Goal: Task Accomplishment & Management: Manage account settings

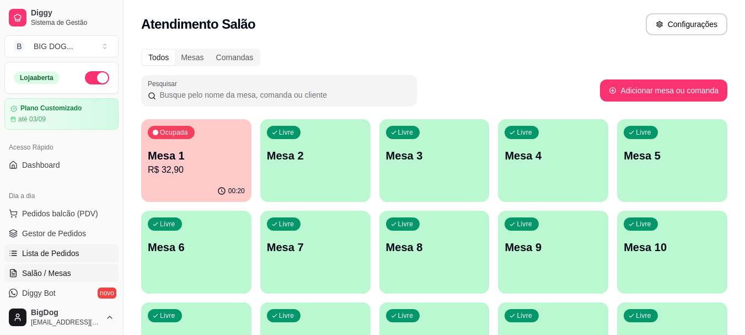
click at [54, 255] on span "Lista de Pedidos" at bounding box center [50, 253] width 57 height 11
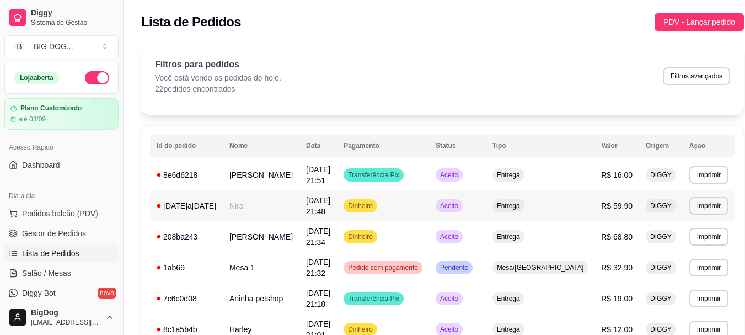
click at [337, 205] on td "[DATE] 21:48" at bounding box center [319, 205] width 38 height 31
click at [54, 231] on span "Gestor de Pedidos" at bounding box center [54, 233] width 64 height 11
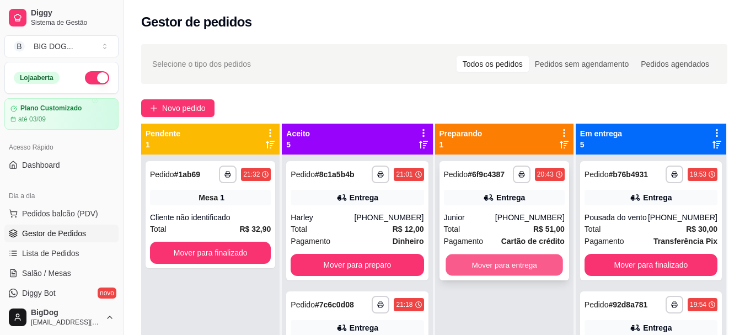
click at [535, 265] on button "Mover para entrega" at bounding box center [504, 265] width 117 height 22
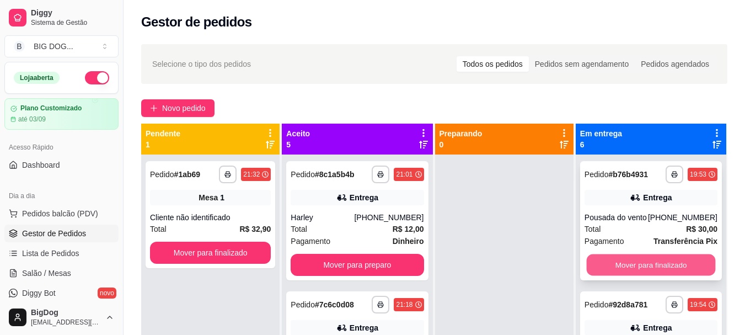
click at [616, 268] on button "Mover para finalizado" at bounding box center [650, 265] width 129 height 22
click at [616, 268] on button "Mover para finalizado" at bounding box center [651, 265] width 133 height 22
click at [616, 268] on button "Mover para finalizado" at bounding box center [650, 265] width 129 height 22
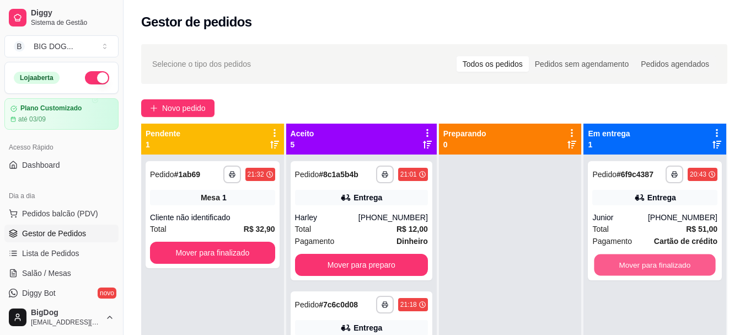
click at [616, 268] on button "Mover para finalizado" at bounding box center [655, 265] width 121 height 22
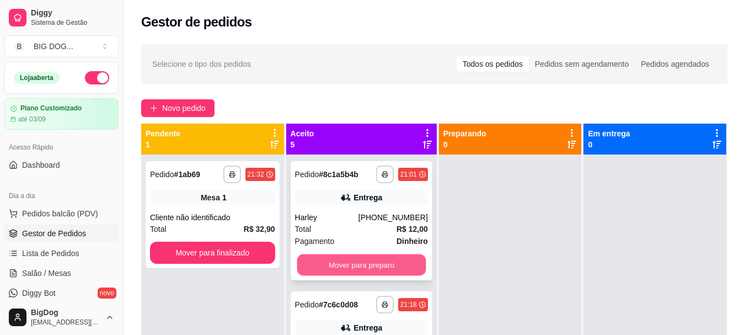
click at [399, 263] on button "Mover para preparo" at bounding box center [361, 265] width 129 height 22
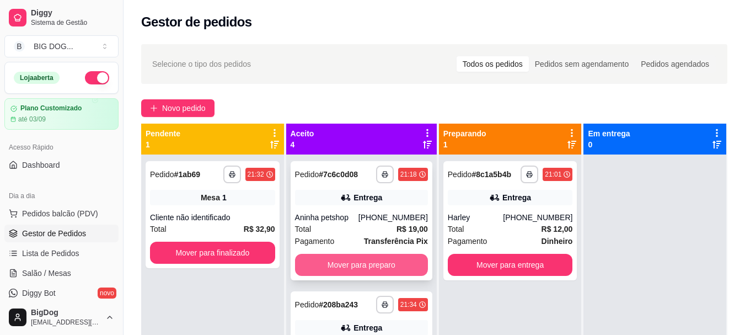
click at [399, 263] on button "Mover para preparo" at bounding box center [361, 265] width 133 height 22
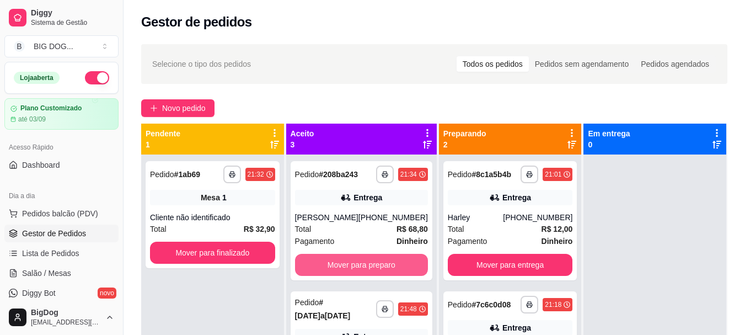
click at [399, 263] on button "Mover para preparo" at bounding box center [361, 265] width 133 height 22
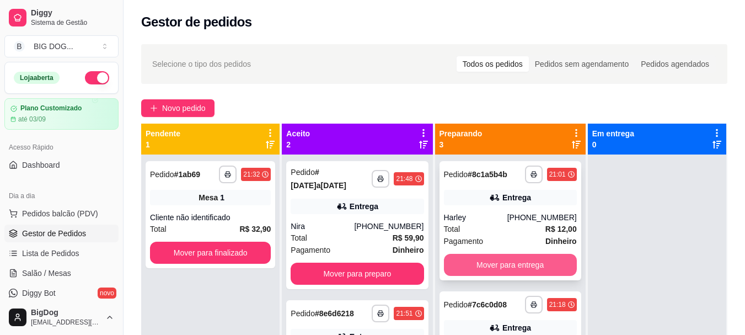
click at [525, 270] on button "Mover para entrega" at bounding box center [510, 265] width 133 height 22
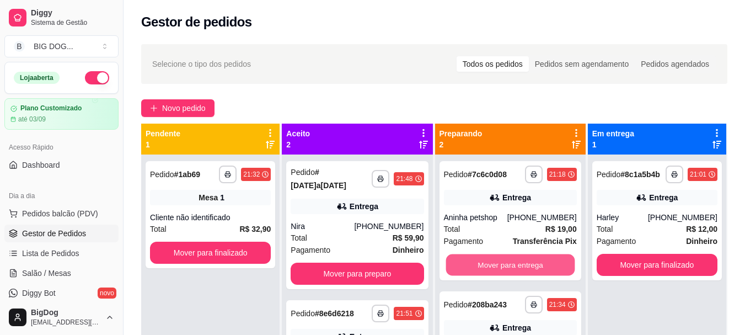
click at [525, 270] on button "Mover para entrega" at bounding box center [510, 265] width 129 height 22
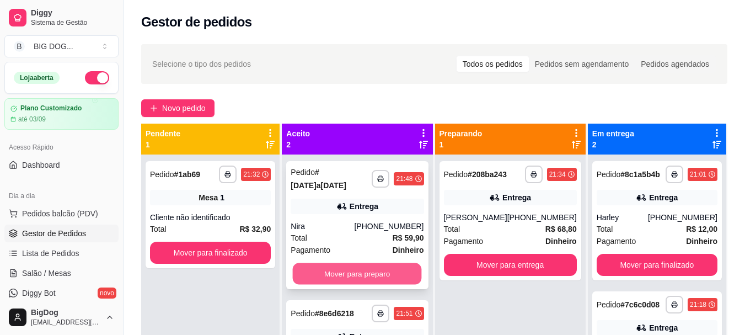
click at [357, 263] on button "Mover para preparo" at bounding box center [357, 274] width 129 height 22
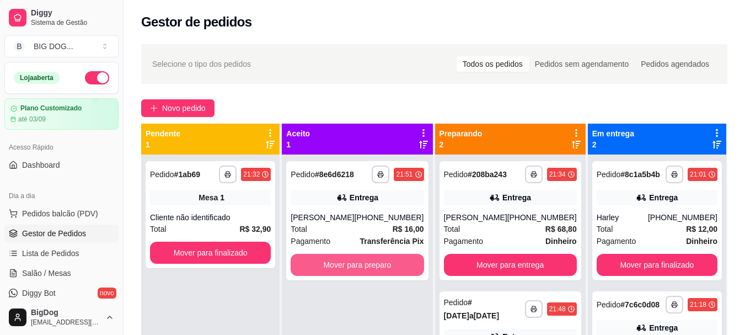
click at [357, 263] on button "Mover para preparo" at bounding box center [357, 265] width 133 height 22
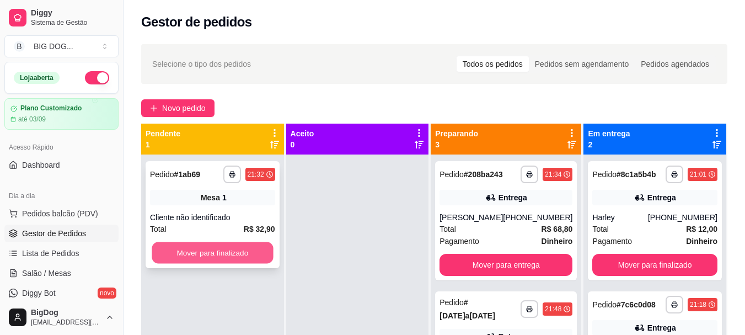
click at [220, 249] on button "Mover para finalizado" at bounding box center [212, 253] width 121 height 22
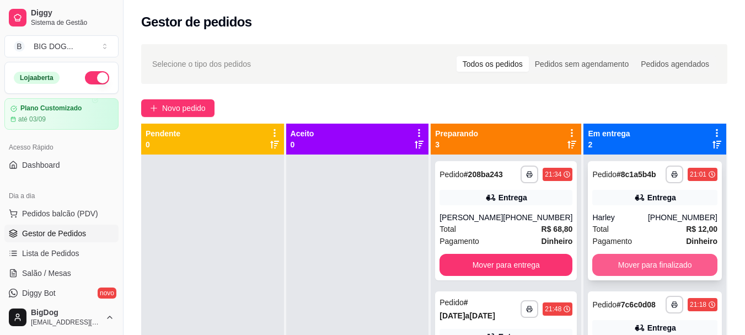
click at [621, 261] on button "Mover para finalizado" at bounding box center [654, 265] width 125 height 22
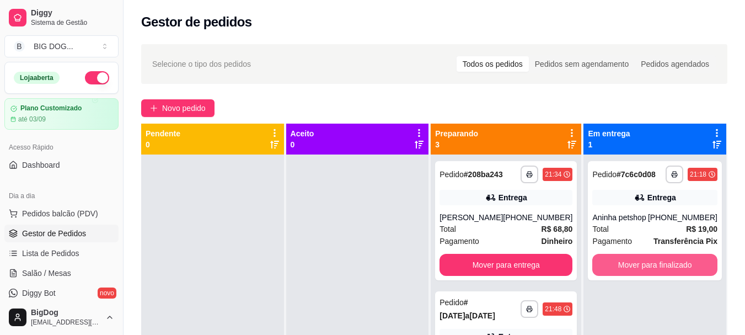
click at [621, 261] on button "Mover para finalizado" at bounding box center [654, 265] width 125 height 22
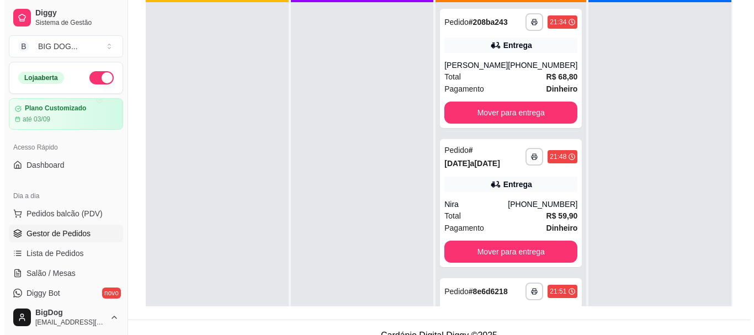
scroll to position [67, 0]
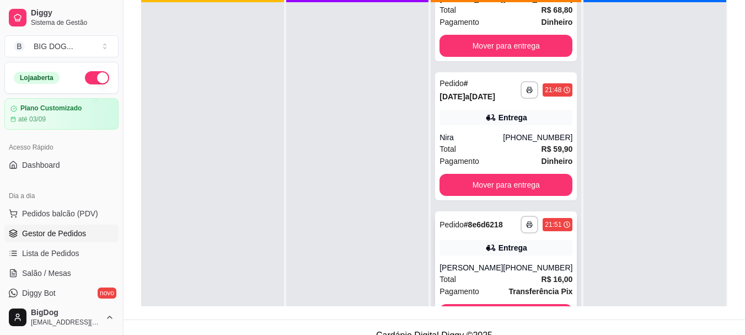
click at [512, 262] on div "[PHONE_NUMBER]" at bounding box center [538, 267] width 70 height 11
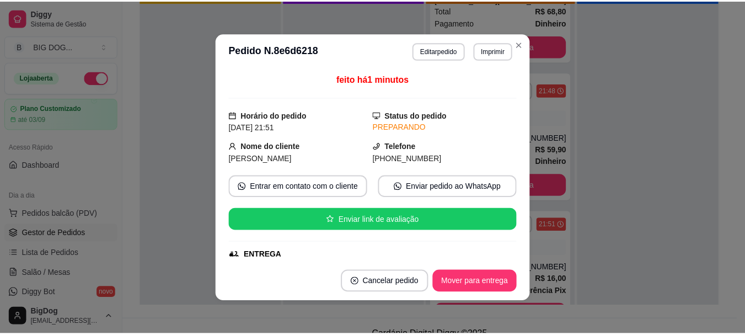
scroll to position [278, 0]
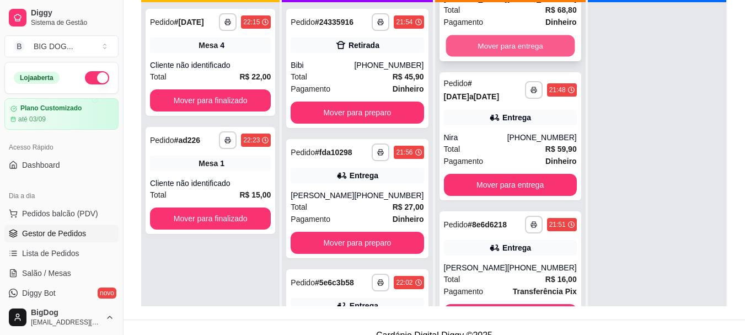
click at [500, 56] on button "Mover para entrega" at bounding box center [510, 46] width 129 height 22
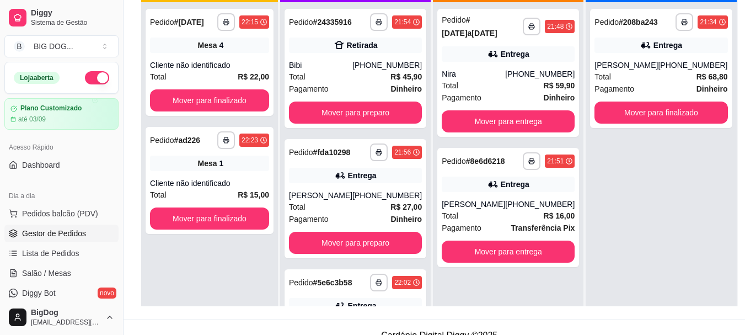
scroll to position [0, 0]
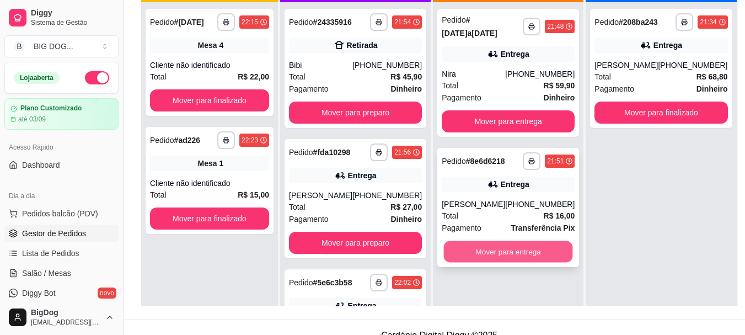
click at [512, 241] on button "Mover para entrega" at bounding box center [508, 252] width 129 height 22
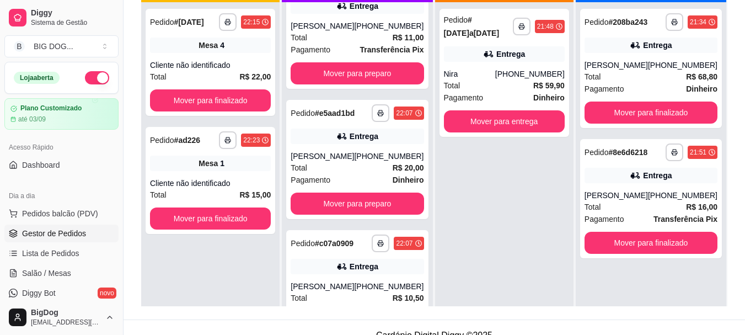
scroll to position [303, 0]
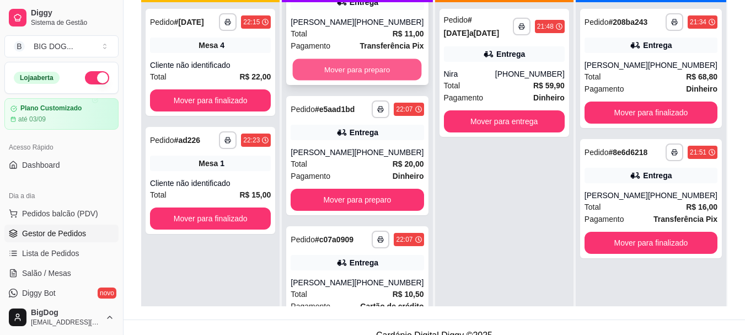
click at [396, 67] on button "Mover para preparo" at bounding box center [357, 70] width 129 height 22
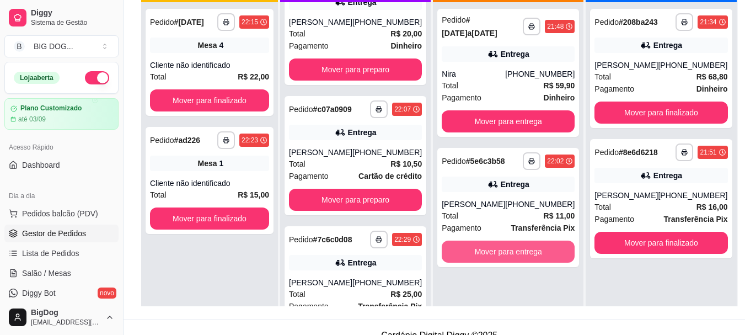
scroll to position [173, 0]
click at [501, 243] on button "Mover para entrega" at bounding box center [508, 252] width 133 height 22
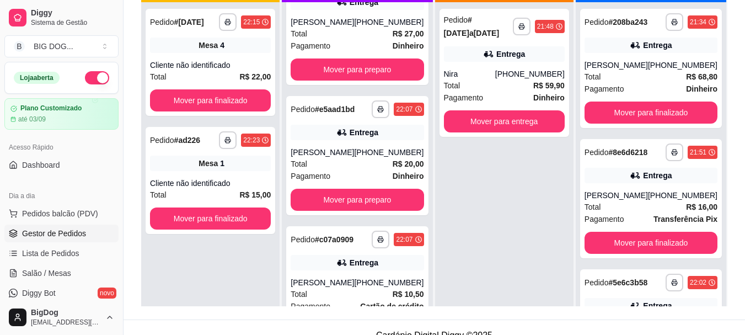
scroll to position [292, 0]
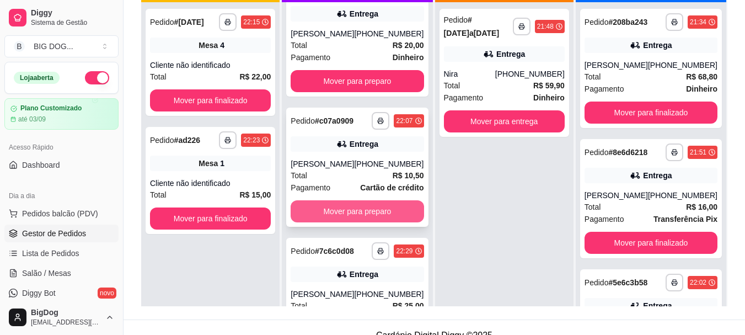
click at [397, 220] on button "Mover para preparo" at bounding box center [357, 211] width 133 height 22
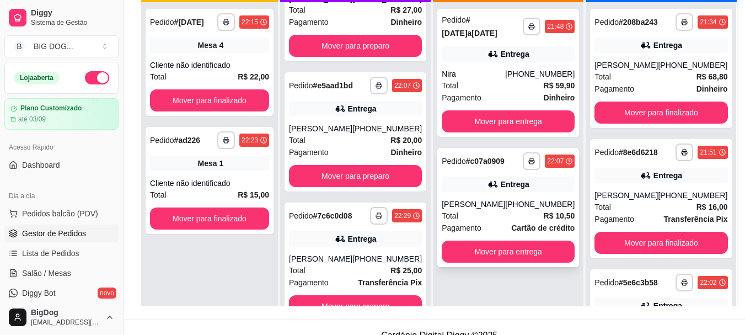
scroll to position [197, 0]
click at [503, 241] on button "Mover para entrega" at bounding box center [508, 252] width 133 height 22
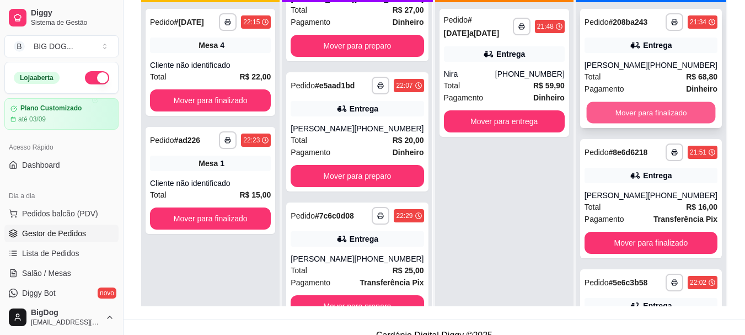
click at [647, 104] on button "Mover para finalizado" at bounding box center [650, 113] width 129 height 22
click at [647, 104] on button "Mover para finalizado" at bounding box center [651, 113] width 133 height 22
click at [647, 104] on div "Mover para finalizado" at bounding box center [651, 113] width 133 height 22
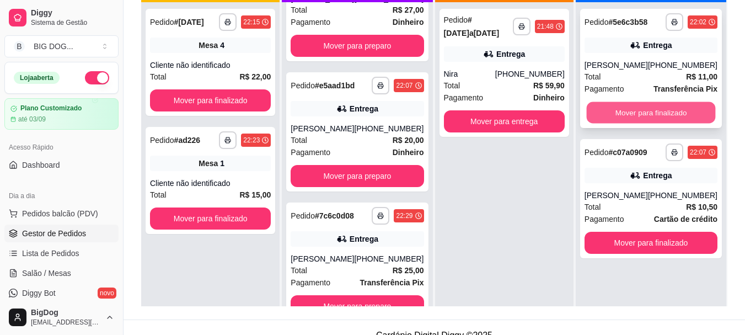
click at [639, 114] on button "Mover para finalizado" at bounding box center [650, 113] width 129 height 22
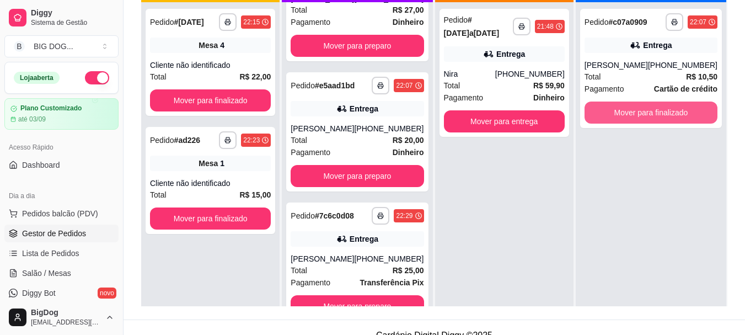
click at [639, 114] on button "Mover para finalizado" at bounding box center [651, 113] width 133 height 22
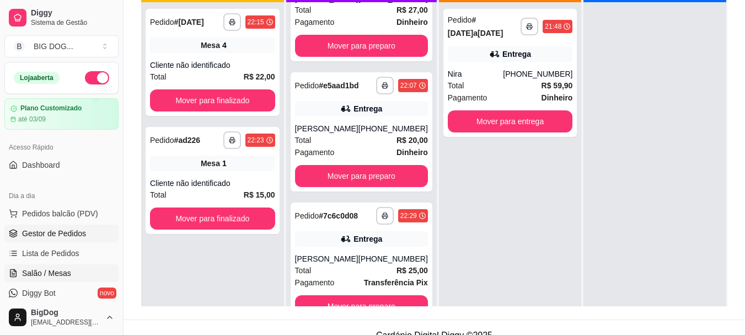
click at [56, 278] on span "Salão / Mesas" at bounding box center [46, 273] width 49 height 11
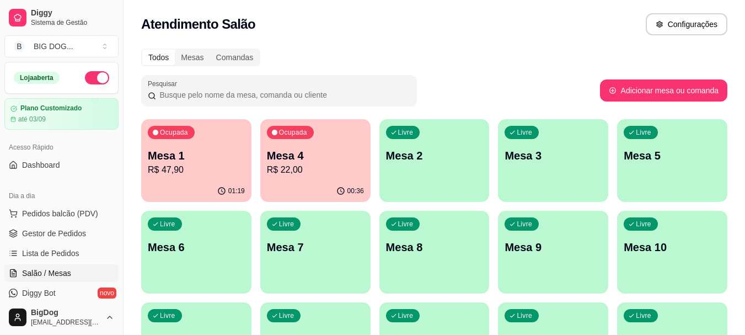
click at [220, 157] on p "Mesa 1" at bounding box center [196, 155] width 97 height 15
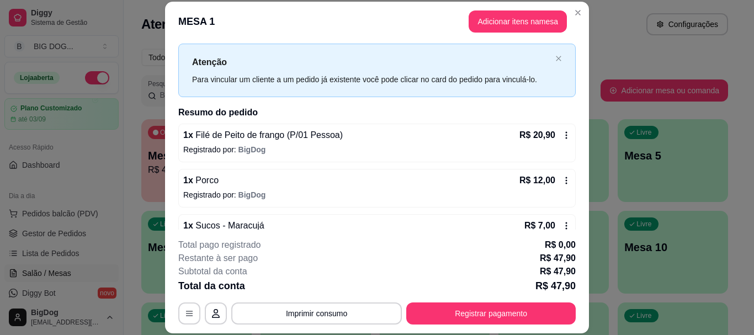
scroll to position [95, 0]
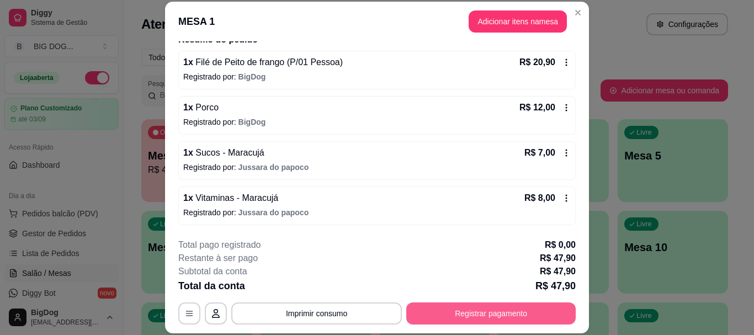
click at [503, 310] on button "Registrar pagamento" at bounding box center [490, 313] width 169 height 22
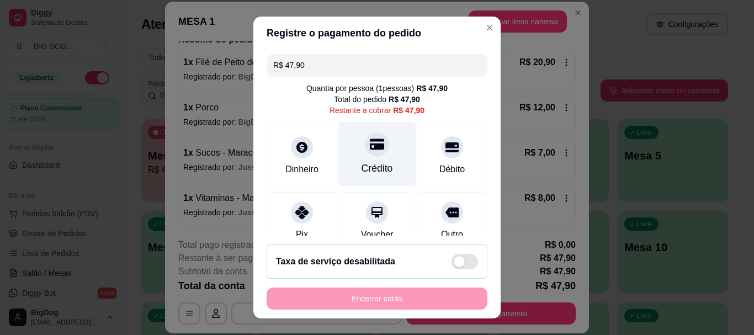
click at [376, 150] on div "Crédito" at bounding box center [377, 154] width 78 height 65
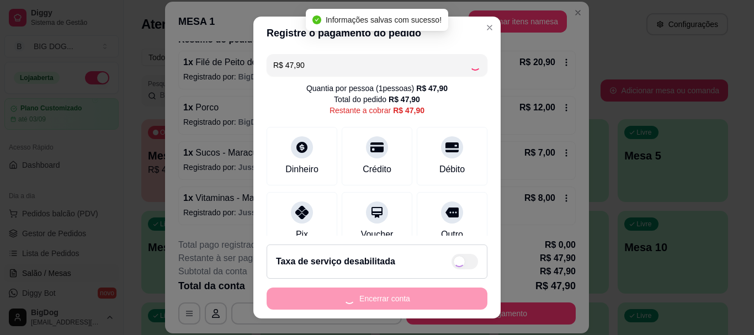
type input "R$ 0,00"
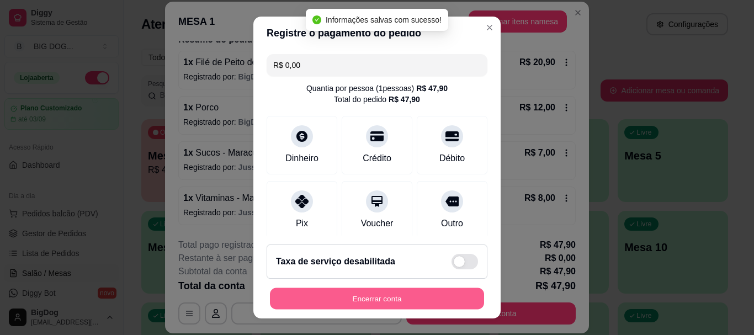
click at [359, 293] on button "Encerrar conta" at bounding box center [377, 298] width 214 height 22
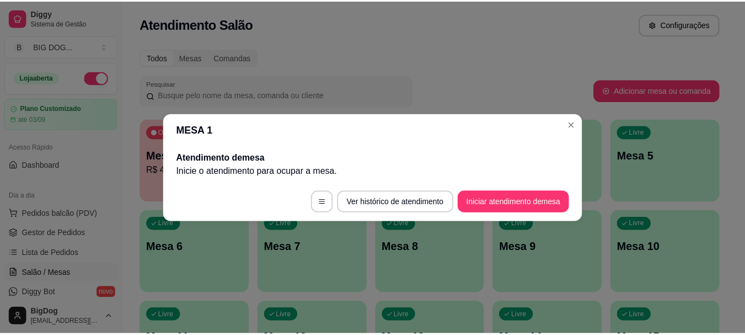
scroll to position [0, 0]
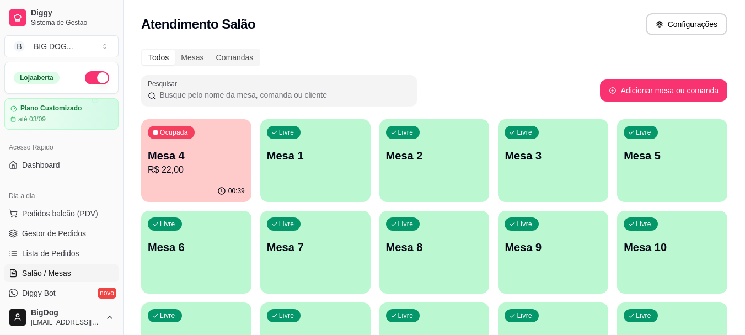
click at [235, 139] on div "Ocupada Mesa 4 R$ 22,00" at bounding box center [196, 149] width 110 height 61
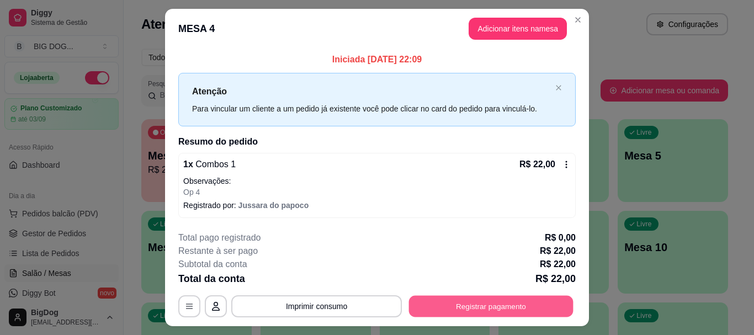
click at [517, 308] on button "Registrar pagamento" at bounding box center [491, 307] width 164 height 22
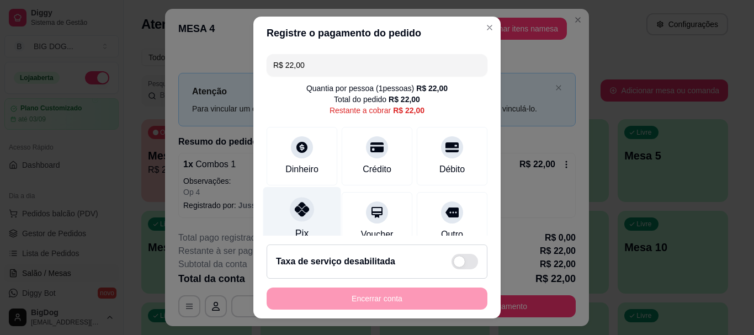
click at [290, 208] on div at bounding box center [302, 209] width 24 height 24
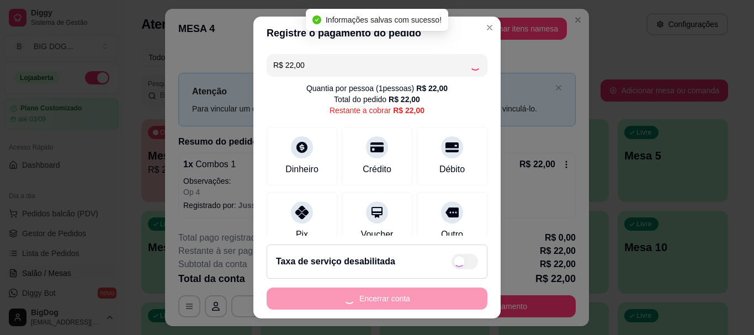
type input "R$ 0,00"
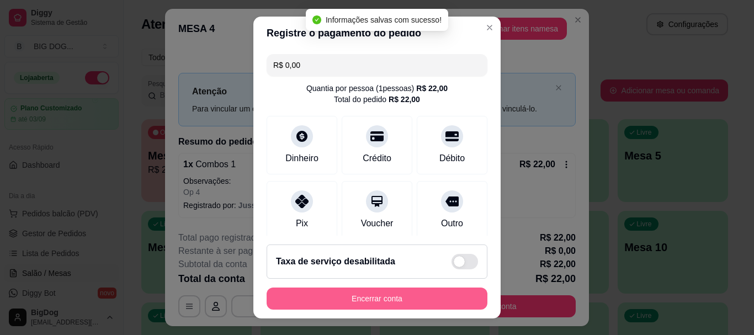
click at [368, 294] on button "Encerrar conta" at bounding box center [376, 298] width 221 height 22
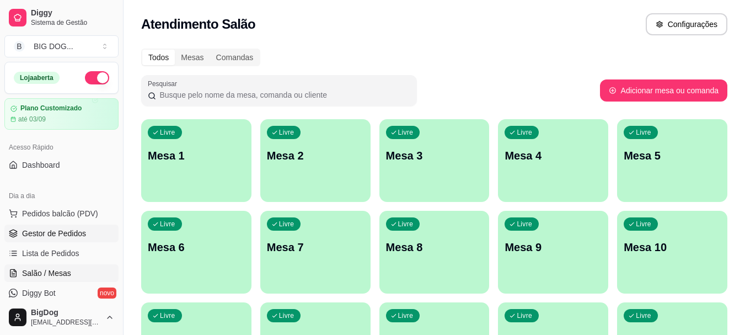
click at [77, 227] on link "Gestor de Pedidos" at bounding box center [61, 234] width 114 height 18
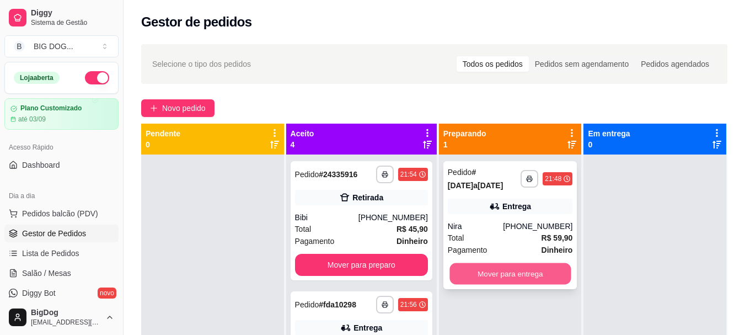
click at [515, 263] on button "Mover para entrega" at bounding box center [510, 274] width 121 height 22
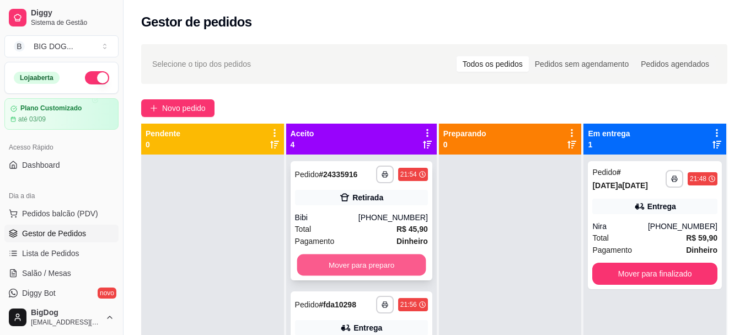
click at [373, 262] on button "Mover para preparo" at bounding box center [361, 265] width 129 height 22
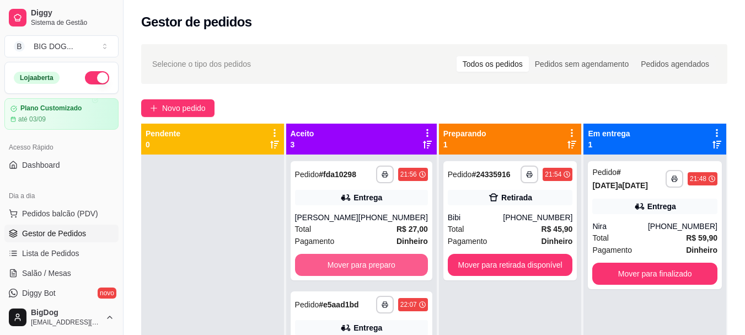
click at [373, 262] on button "Mover para preparo" at bounding box center [361, 265] width 133 height 22
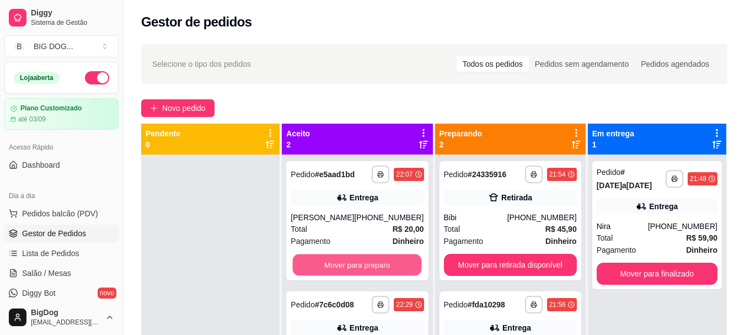
click at [373, 262] on button "Mover para preparo" at bounding box center [357, 265] width 129 height 22
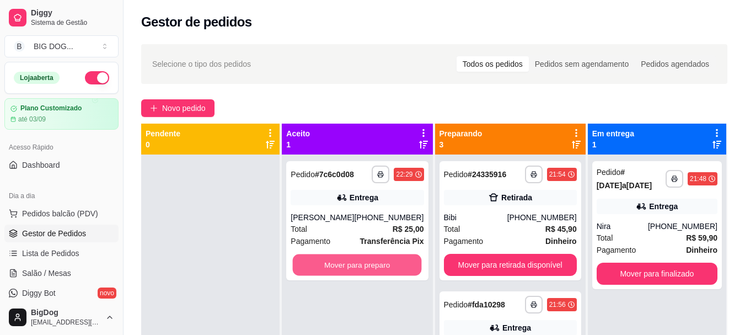
click at [373, 262] on button "Mover para preparo" at bounding box center [357, 265] width 129 height 22
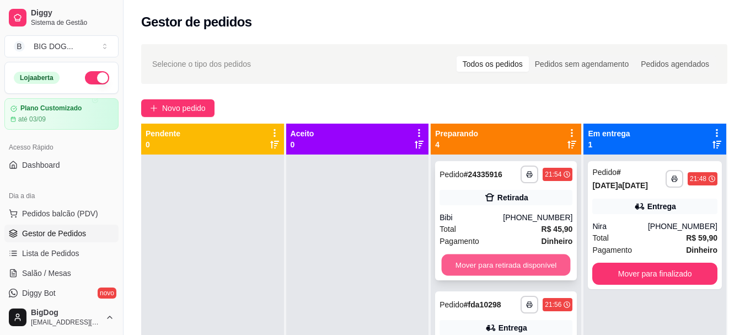
click at [494, 261] on button "Mover para retirada disponível" at bounding box center [506, 265] width 129 height 22
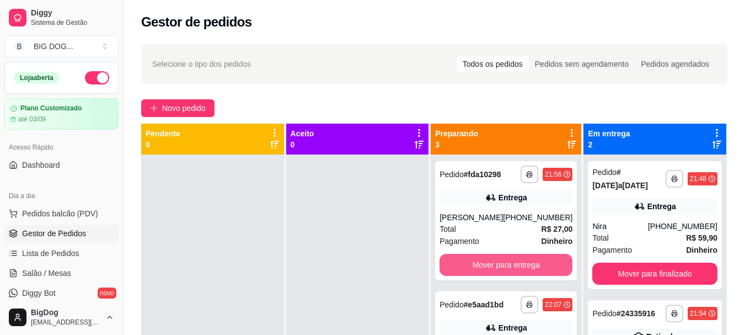
click at [494, 261] on button "Mover para entrega" at bounding box center [506, 265] width 133 height 22
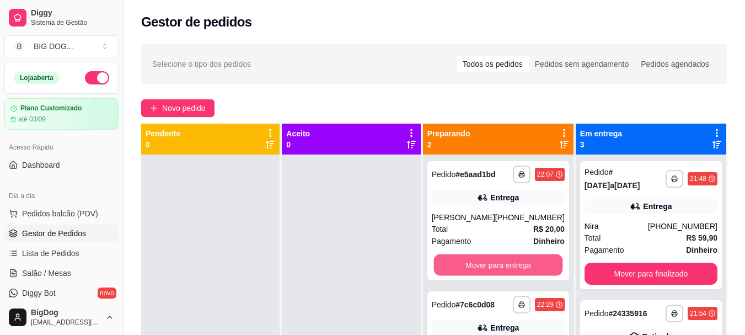
click at [494, 261] on button "Mover para entrega" at bounding box center [498, 265] width 129 height 22
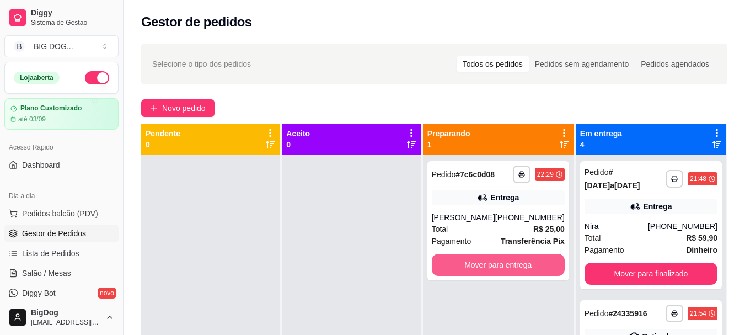
click at [494, 261] on button "Mover para entrega" at bounding box center [498, 265] width 133 height 22
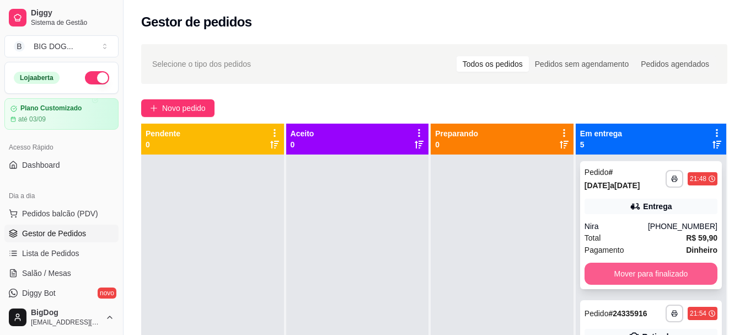
click at [598, 264] on button "Mover para finalizado" at bounding box center [651, 274] width 133 height 22
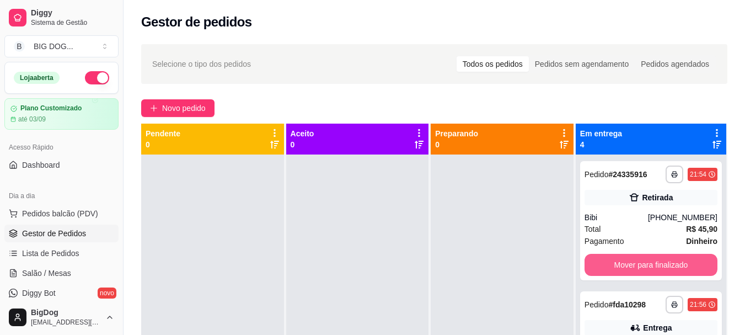
click at [598, 264] on button "Mover para finalizado" at bounding box center [651, 265] width 133 height 22
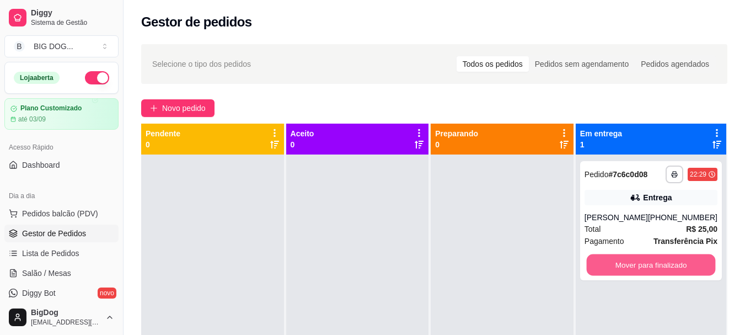
click at [598, 264] on button "Mover para finalizado" at bounding box center [650, 265] width 129 height 22
